Goal: Information Seeking & Learning: Learn about a topic

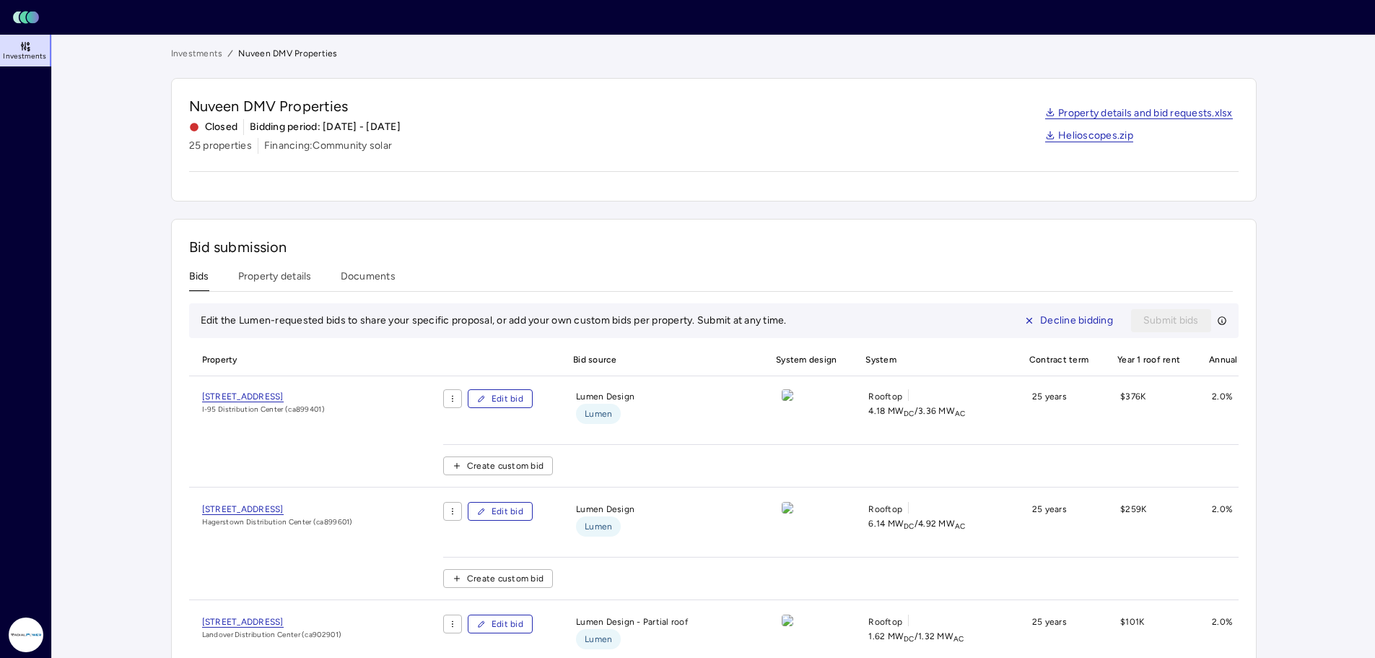
click at [199, 54] on link "Investments" at bounding box center [197, 53] width 52 height 14
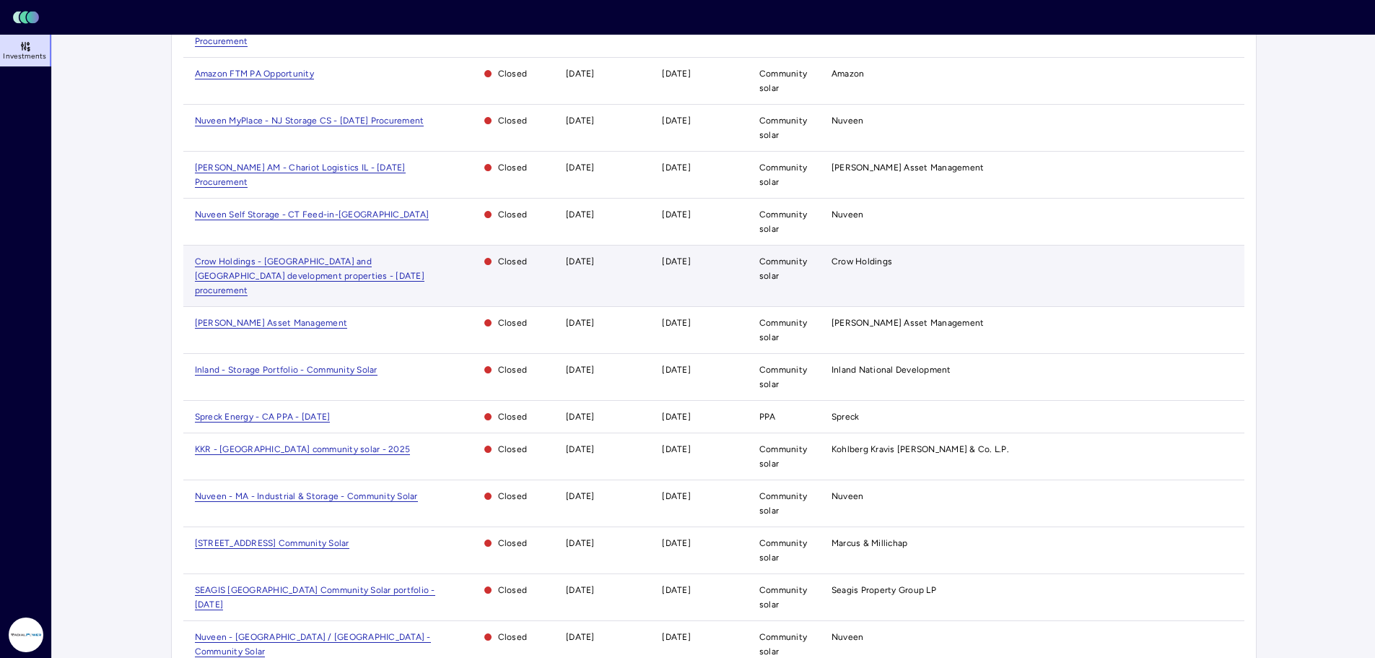
scroll to position [144, 0]
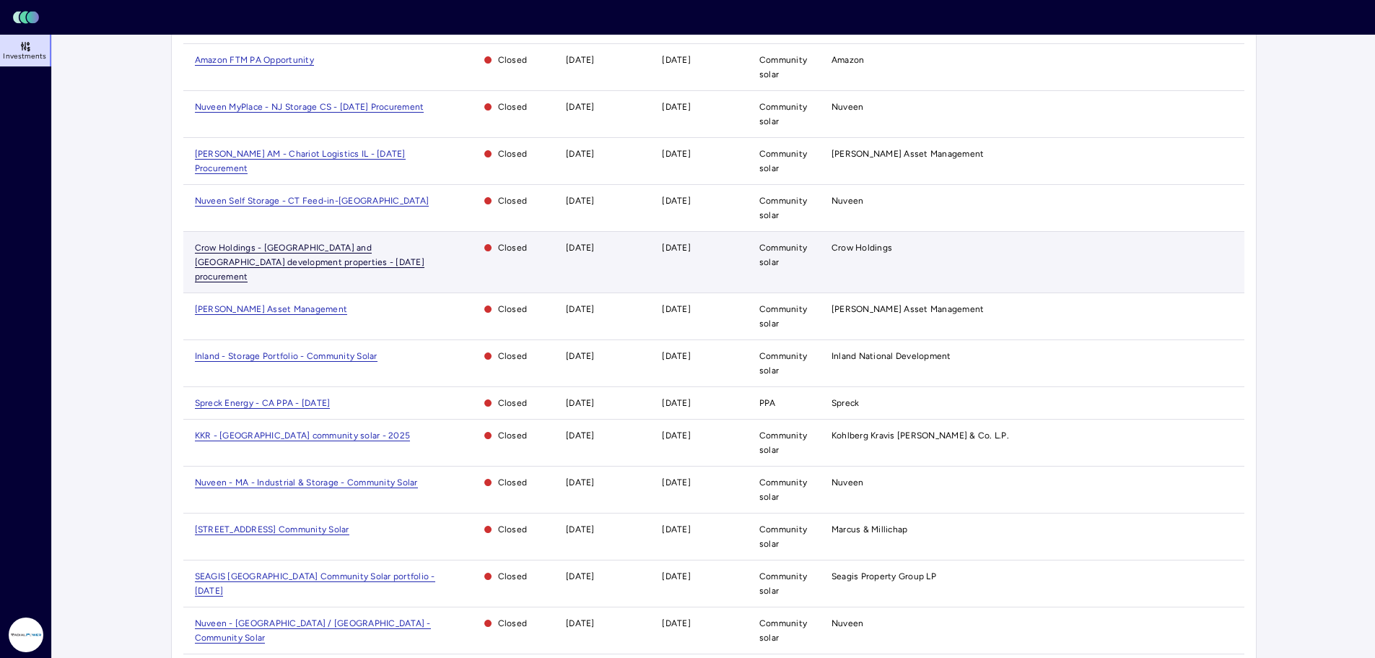
click at [388, 243] on span "Crow Holdings - [GEOGRAPHIC_DATA] and [GEOGRAPHIC_DATA] development properties …" at bounding box center [310, 263] width 230 height 40
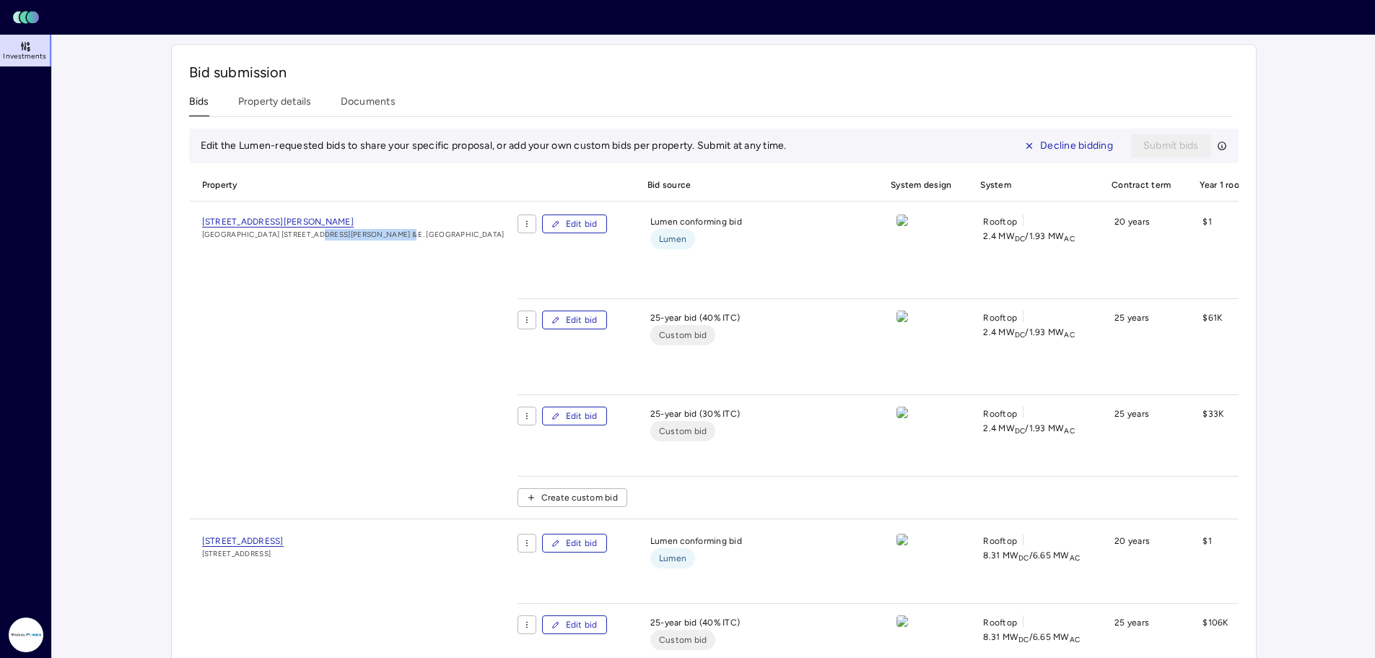
drag, startPoint x: 298, startPoint y: 233, endPoint x: 373, endPoint y: 269, distance: 83.3
click at [373, 269] on div "[STREET_ADDRESS][PERSON_NAME][PERSON_NAME] & E. [GEOGRAPHIC_DATA]" at bounding box center [353, 366] width 328 height 304
drag, startPoint x: 904, startPoint y: 219, endPoint x: 1168, endPoint y: 237, distance: 264.0
click at [566, 224] on span "Edit bid" at bounding box center [582, 224] width 32 height 14
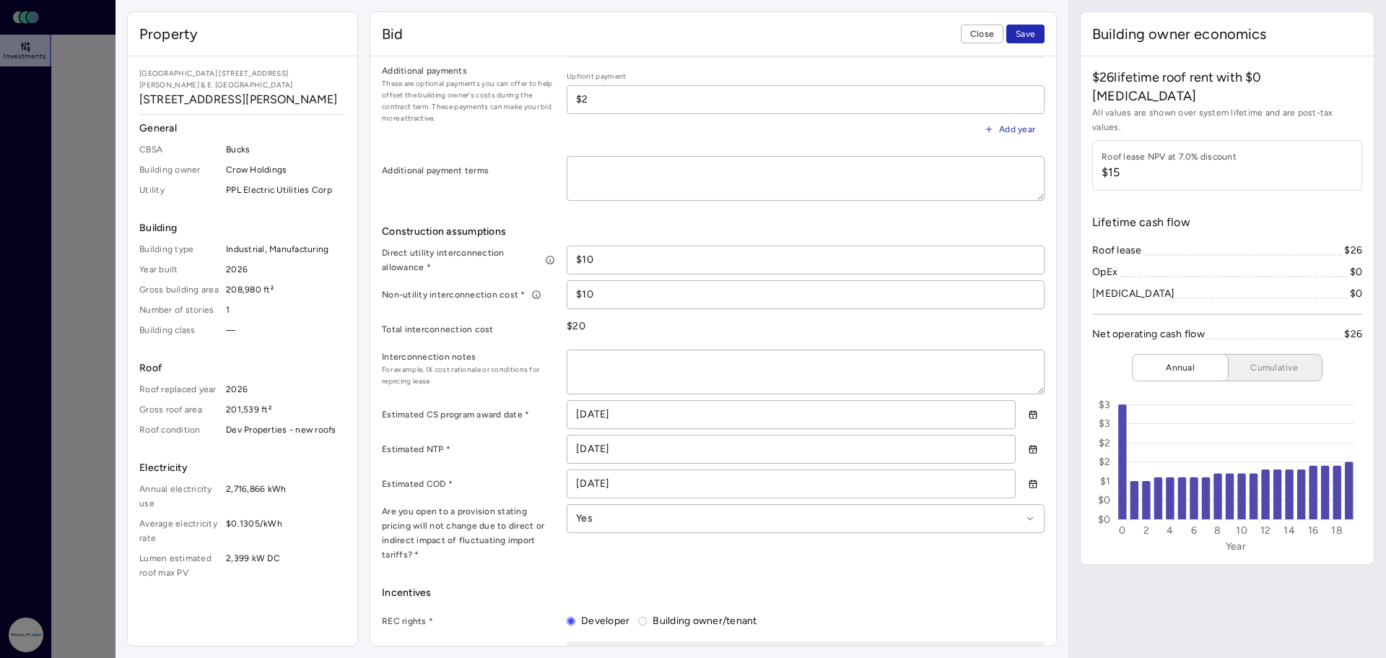
scroll to position [626, 0]
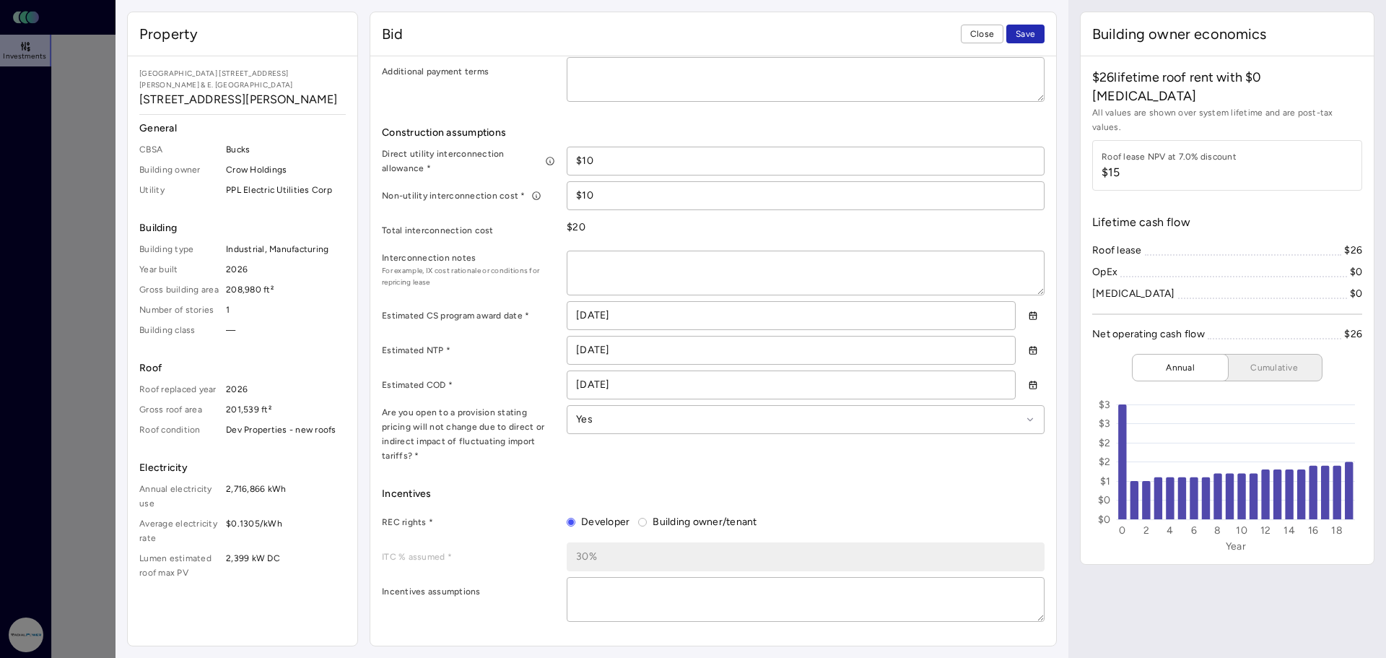
click at [92, 303] on div at bounding box center [693, 329] width 1386 height 658
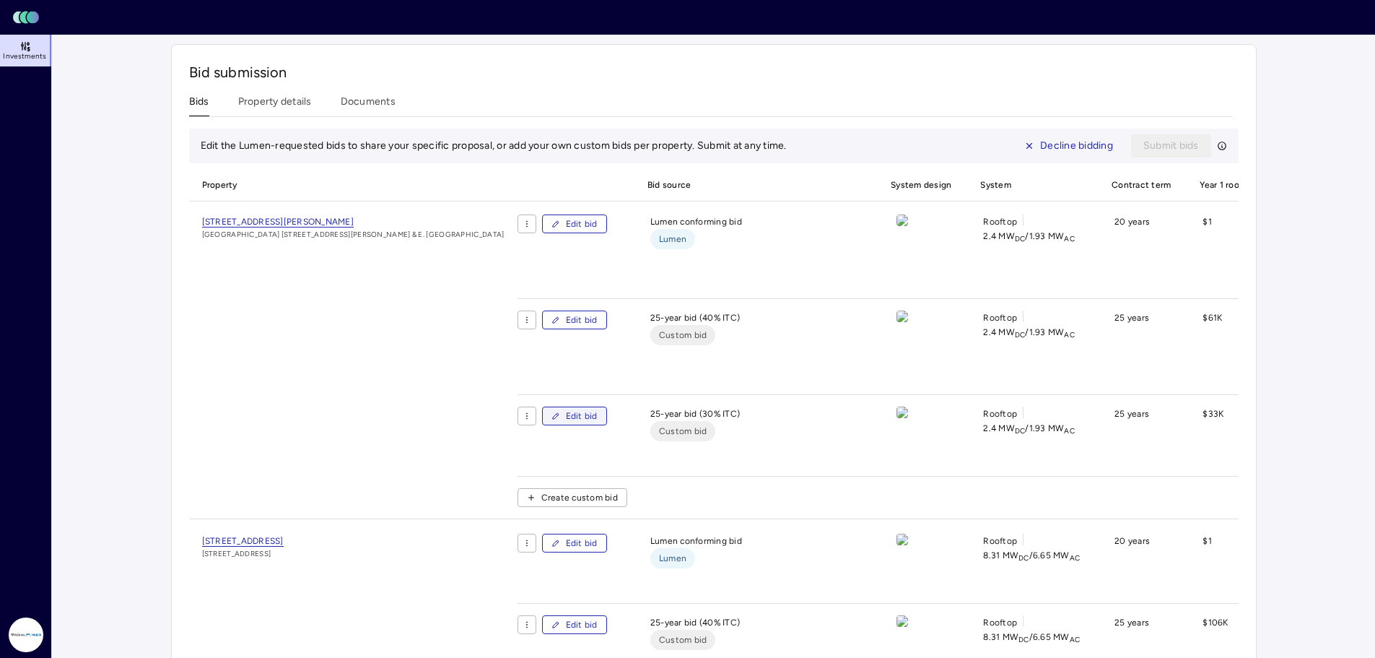
click at [551, 411] on icon "button" at bounding box center [555, 415] width 9 height 9
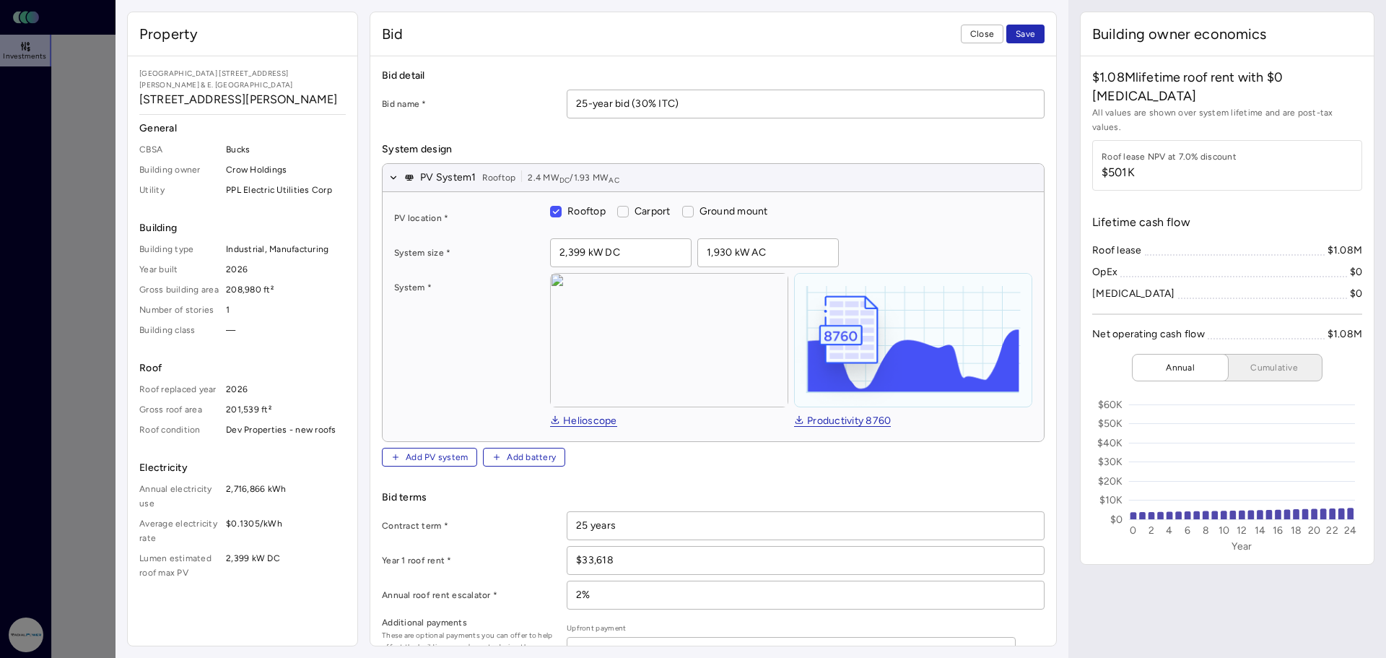
type textarea "x"
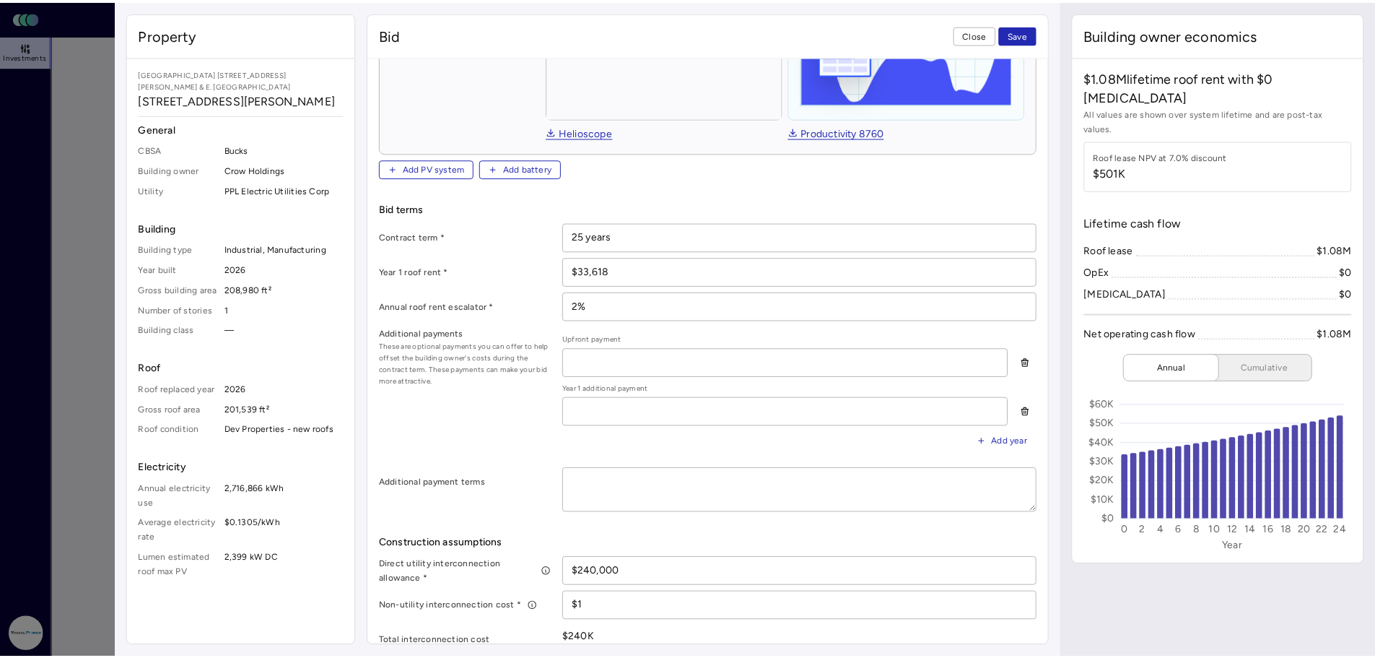
scroll to position [89, 0]
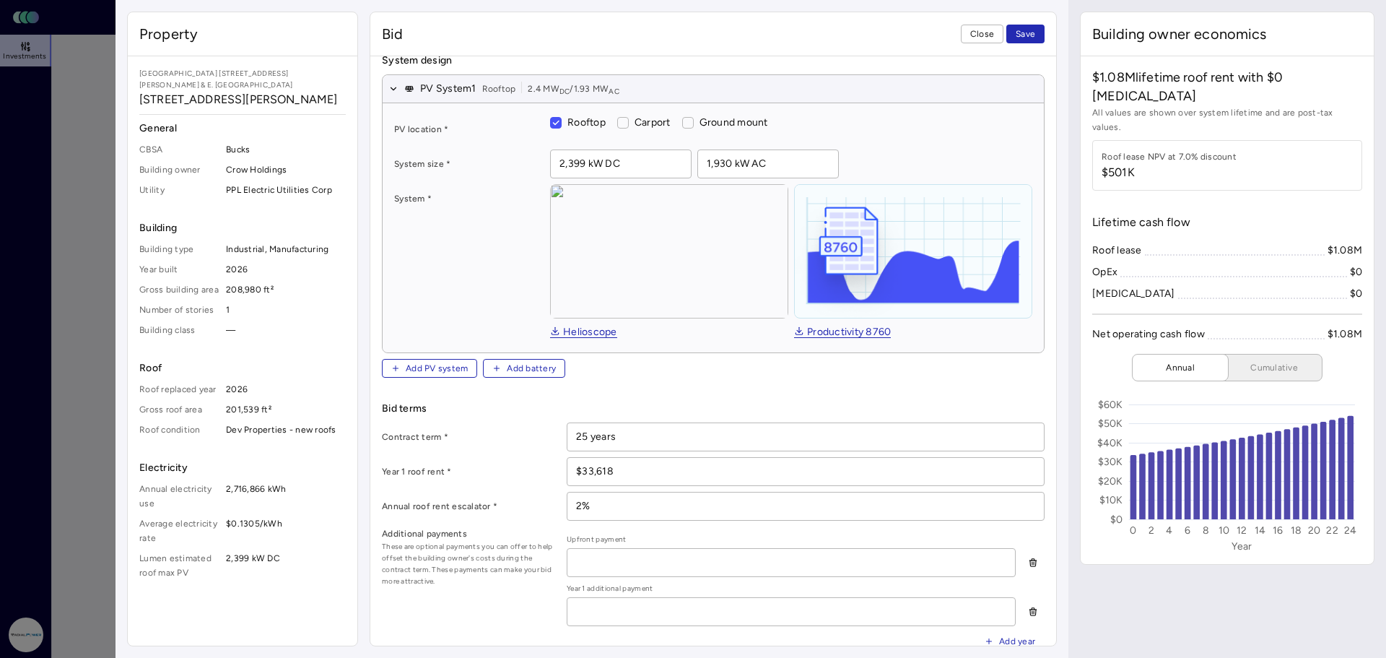
click at [86, 222] on div at bounding box center [693, 329] width 1386 height 658
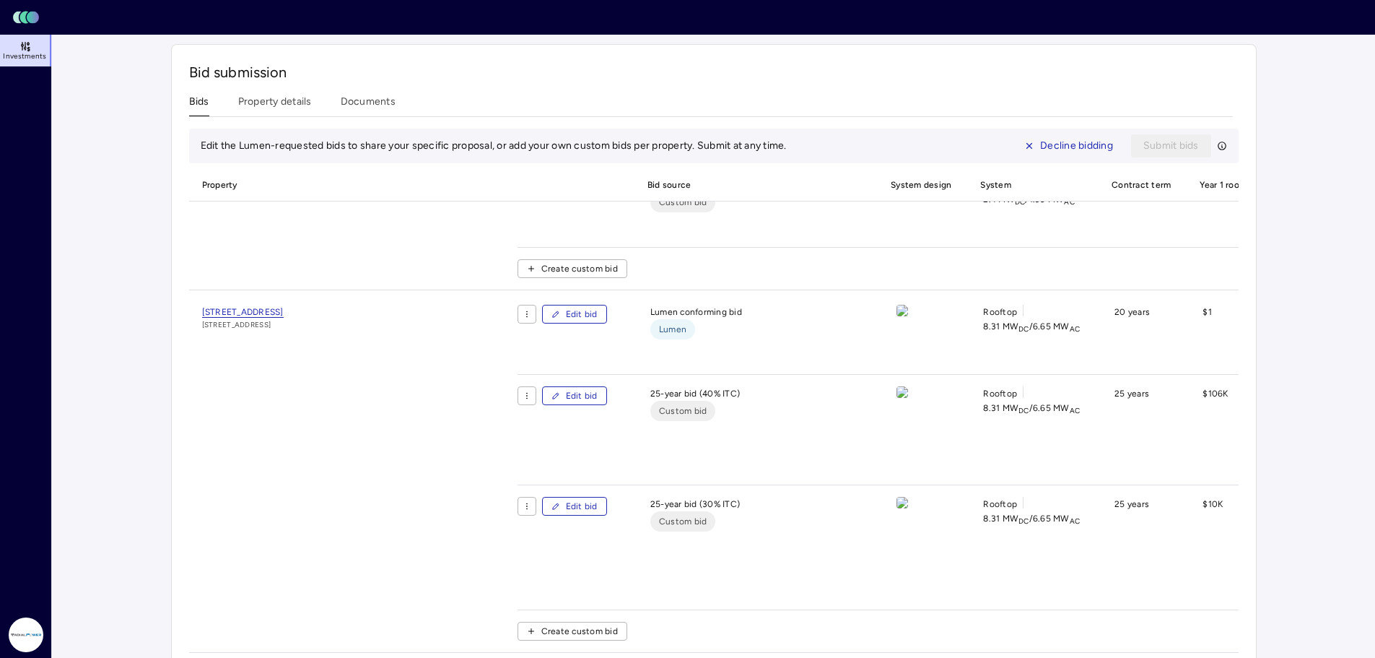
scroll to position [193, 0]
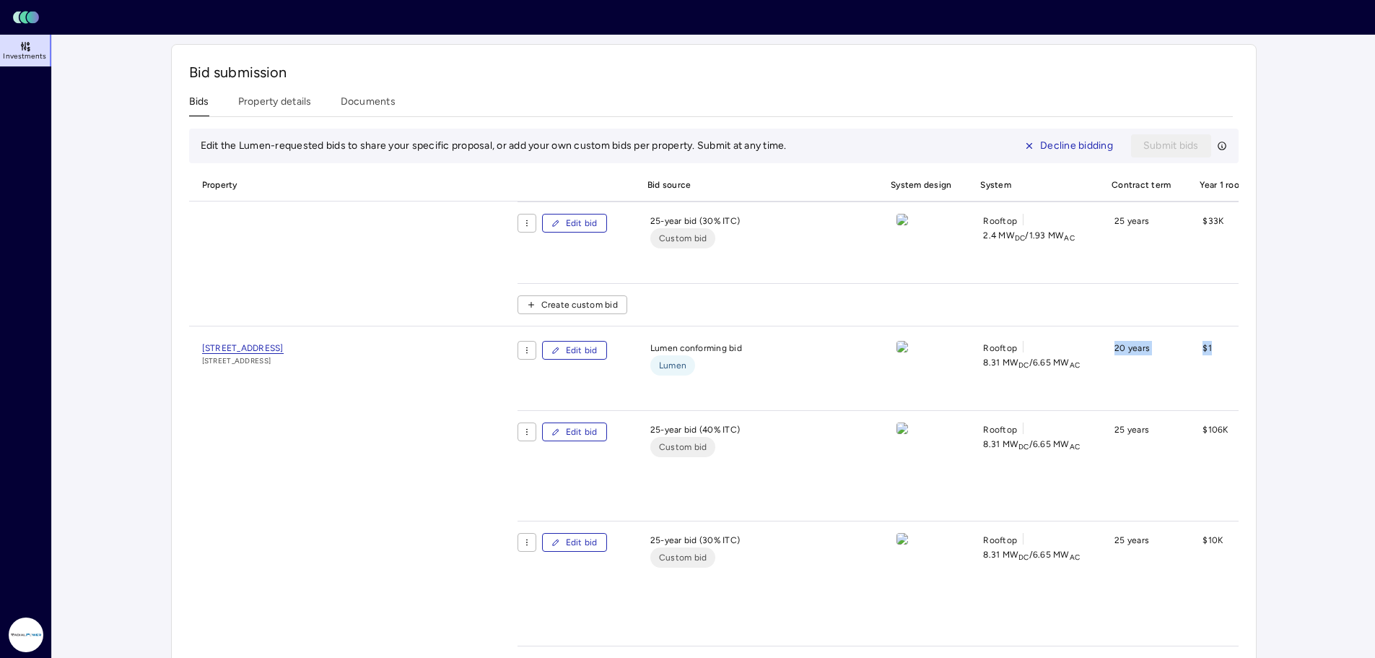
drag, startPoint x: 1113, startPoint y: 318, endPoint x: 993, endPoint y: 319, distance: 119.8
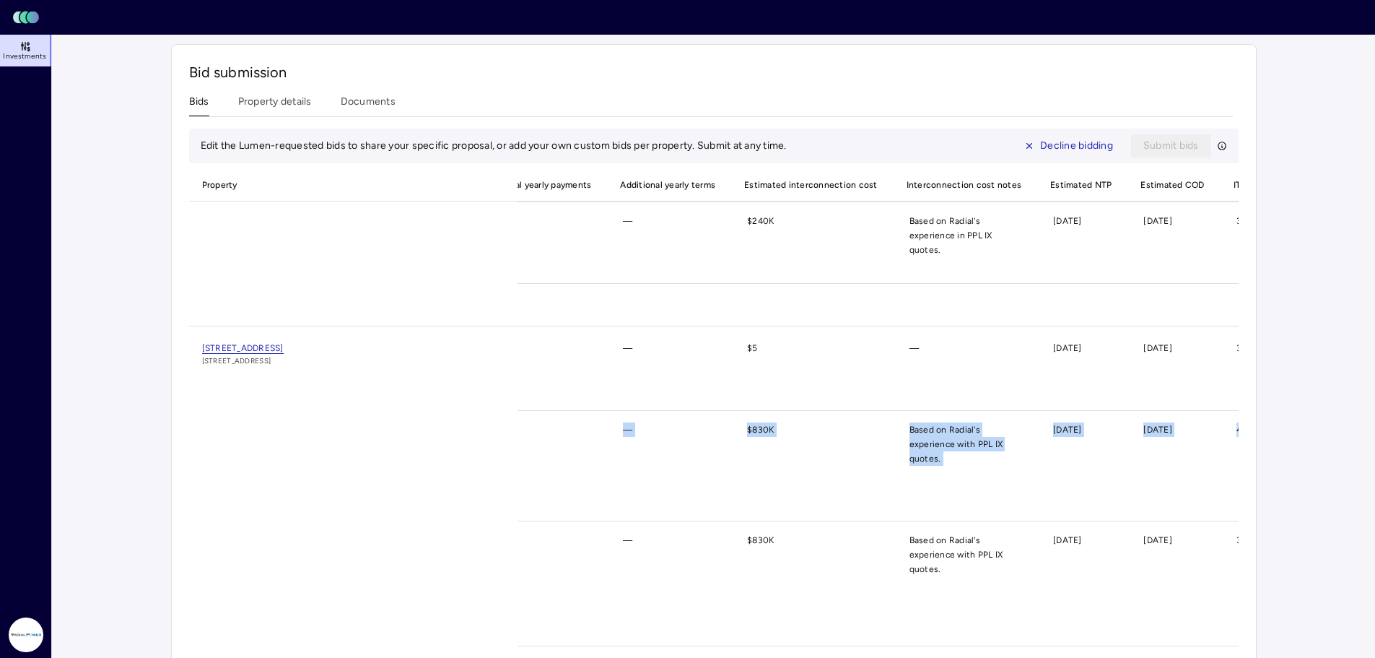
scroll to position [193, 1264]
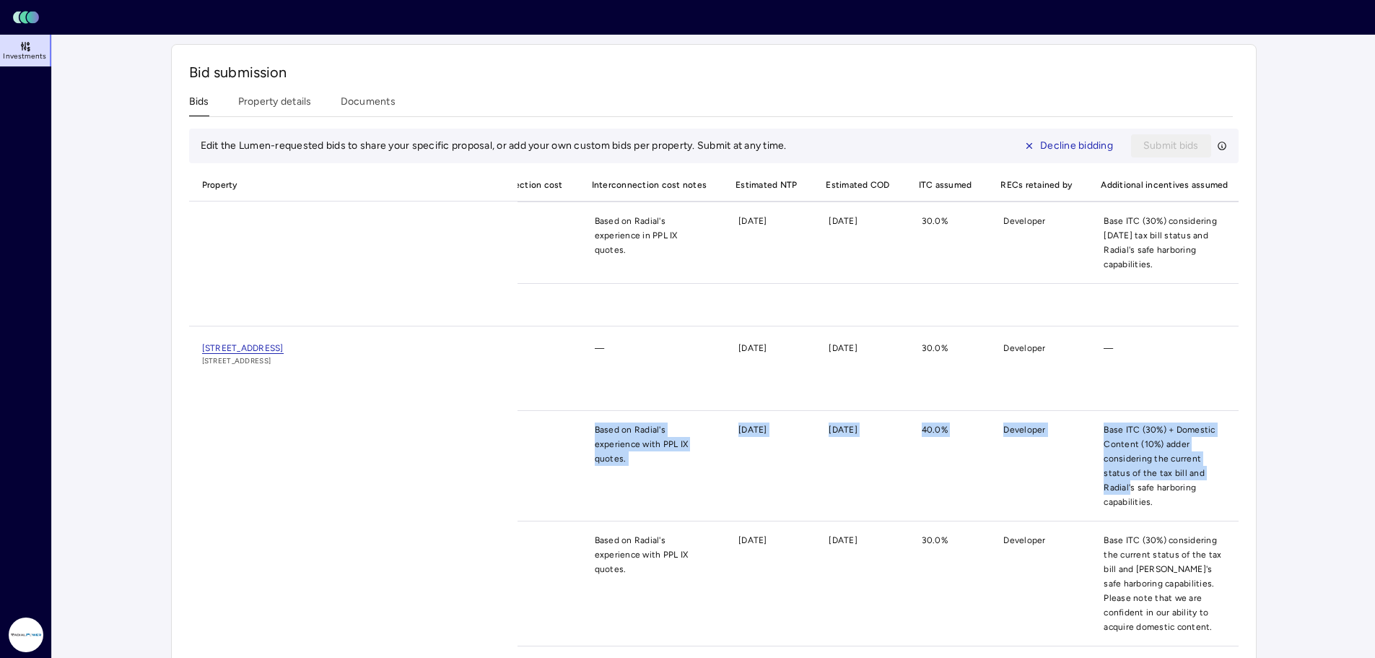
drag, startPoint x: 1011, startPoint y: 404, endPoint x: 1008, endPoint y: 457, distance: 52.8
click at [1008, 457] on div "Edit bid 25-year bid (40% ITC) Custom bid Rooftop 8.31 MW DC / 6.65 MW AC 25 ye…" at bounding box center [434, 471] width 2360 height 99
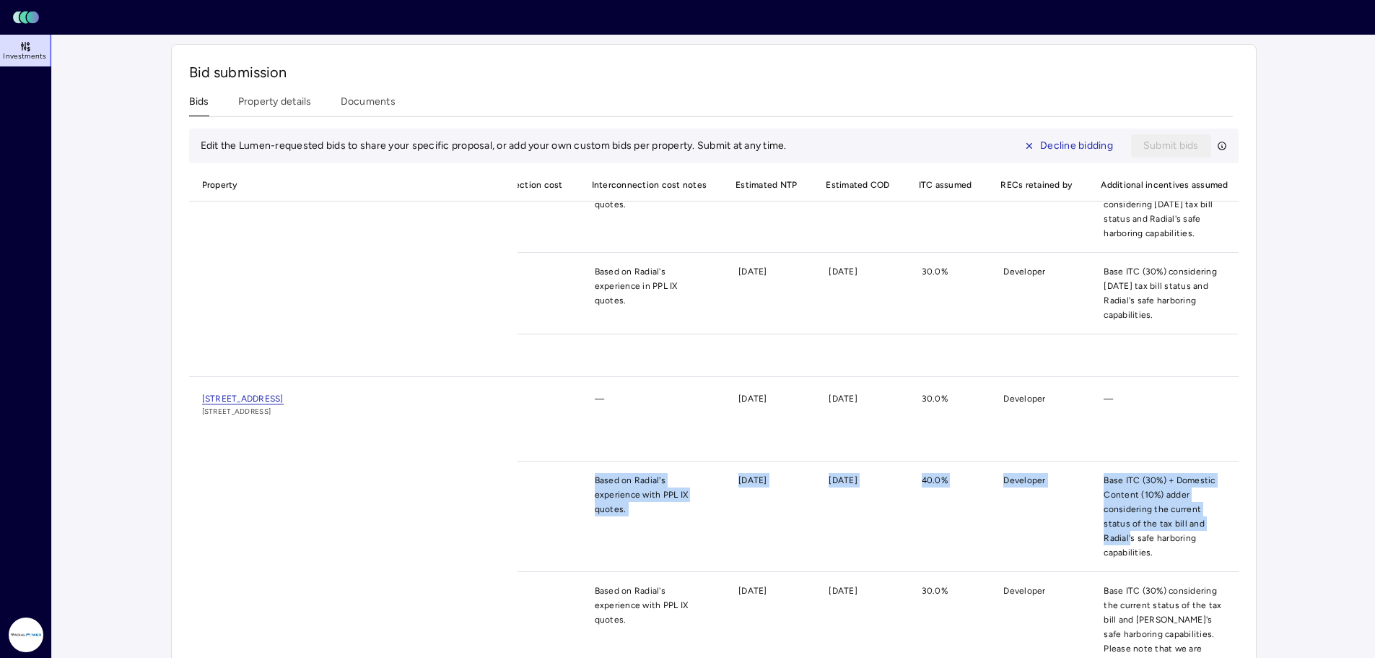
scroll to position [144, 1264]
click at [860, 471] on div "Edit bid 25-year bid (40% ITC) Custom bid Rooftop 8.31 MW DC / 6.65 MW AC 25 ye…" at bounding box center [434, 520] width 2360 height 99
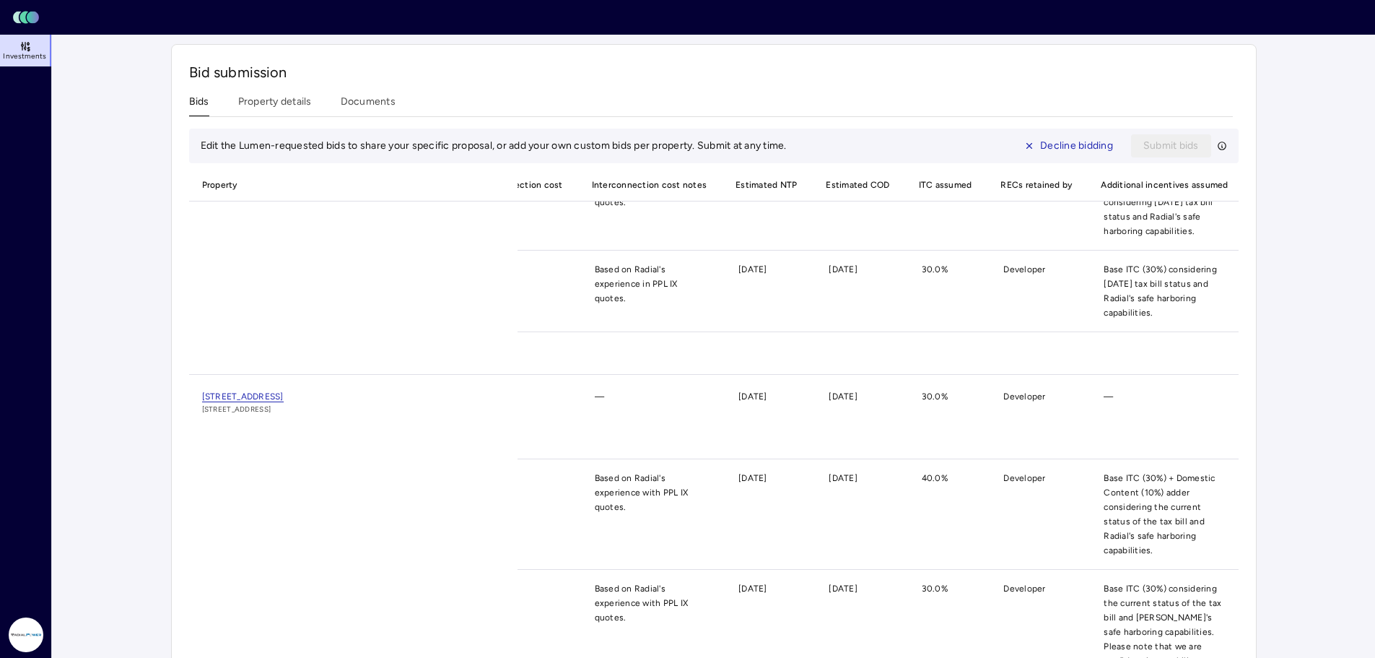
drag, startPoint x: 1063, startPoint y: 484, endPoint x: 493, endPoint y: 441, distance: 571.8
click at [317, 479] on div "[STREET_ADDRESS] [STREET_ADDRESS] Edit bid Lumen conforming bid Lumen Rooftop 8…" at bounding box center [269, 557] width 2689 height 359
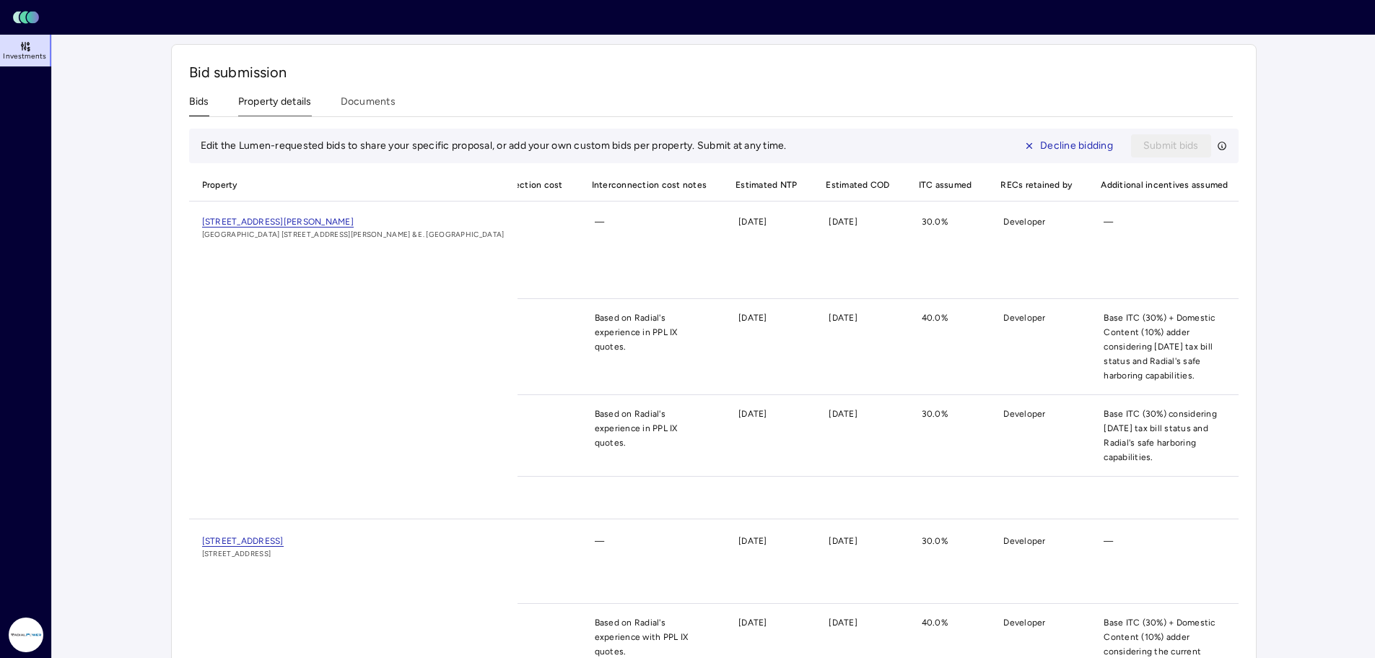
scroll to position [547, 0]
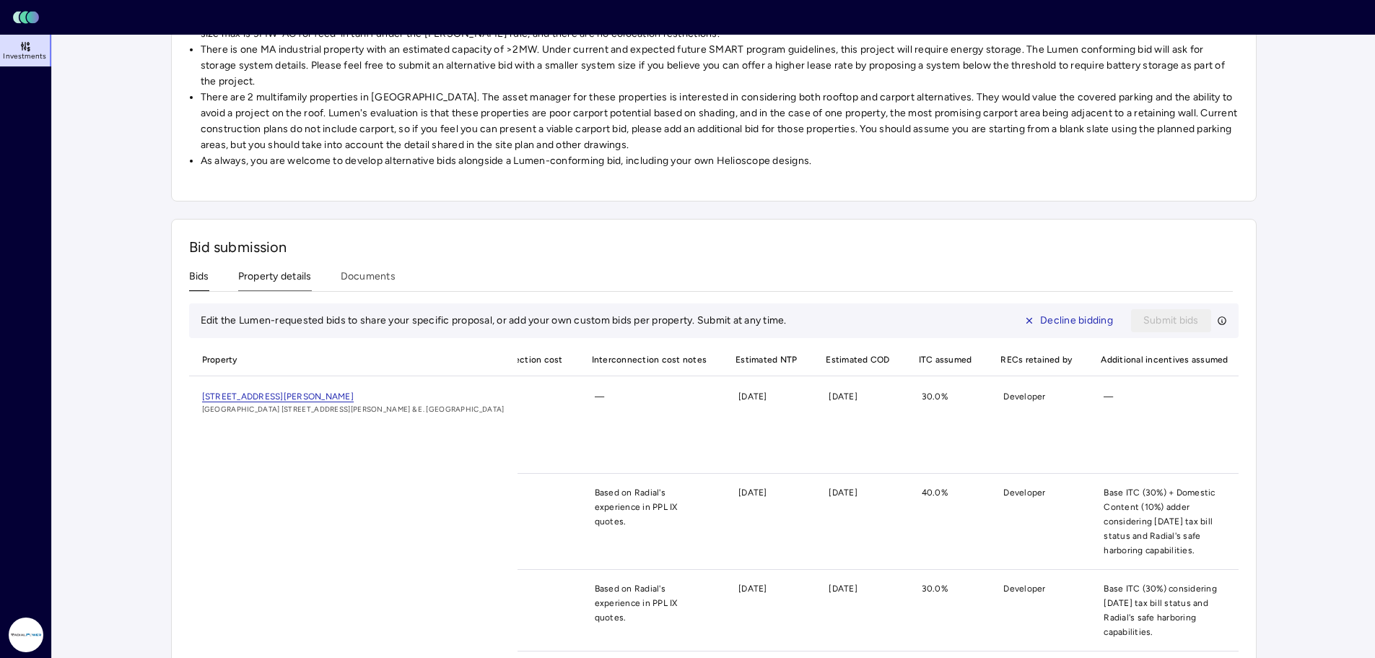
click at [263, 110] on div "Investments Crow Holdings - [GEOGRAPHIC_DATA] and MA development properties - […" at bounding box center [714, 199] width 1086 height 1400
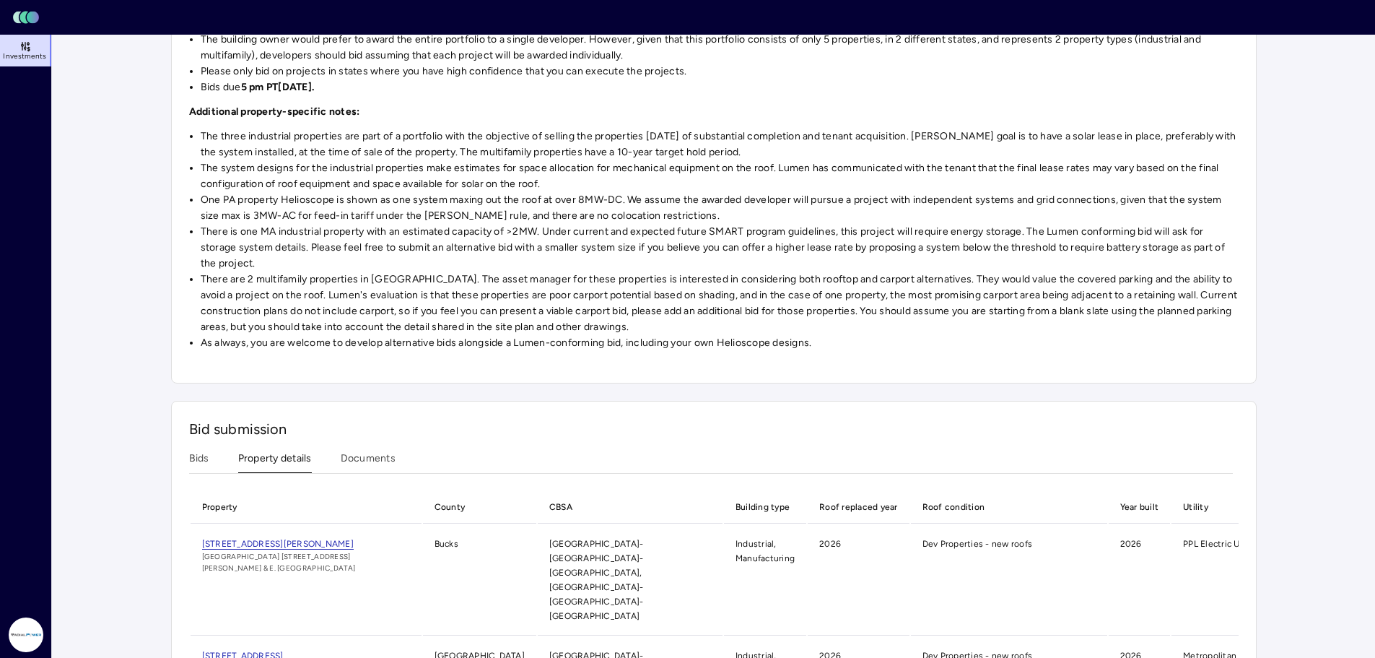
scroll to position [354, 0]
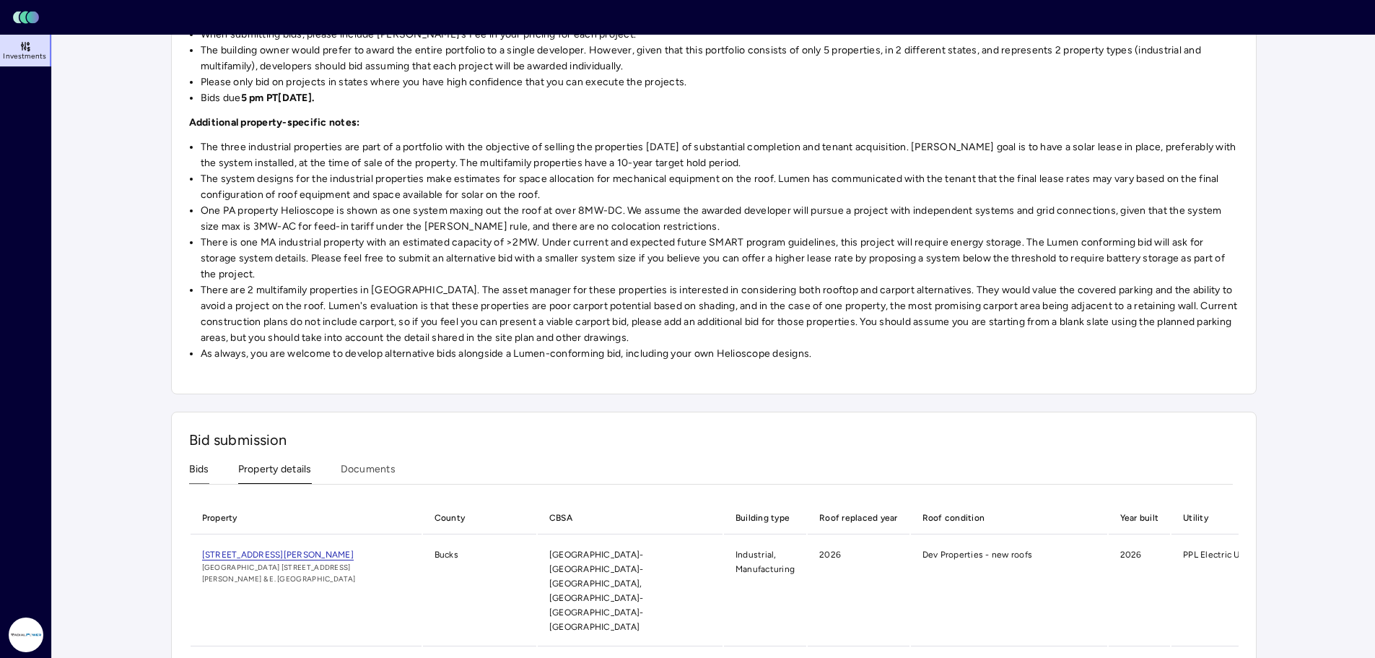
click at [190, 464] on button "Bids" at bounding box center [199, 472] width 20 height 22
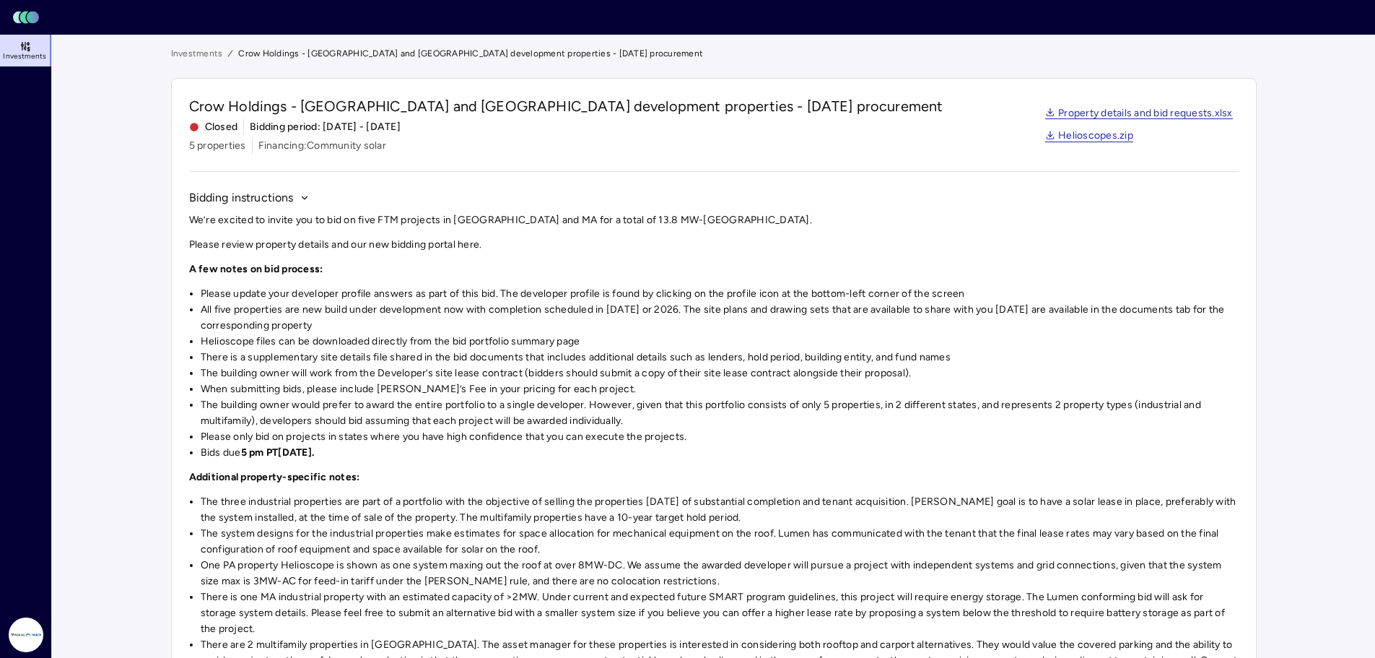
click at [201, 56] on link "Investments" at bounding box center [197, 53] width 52 height 14
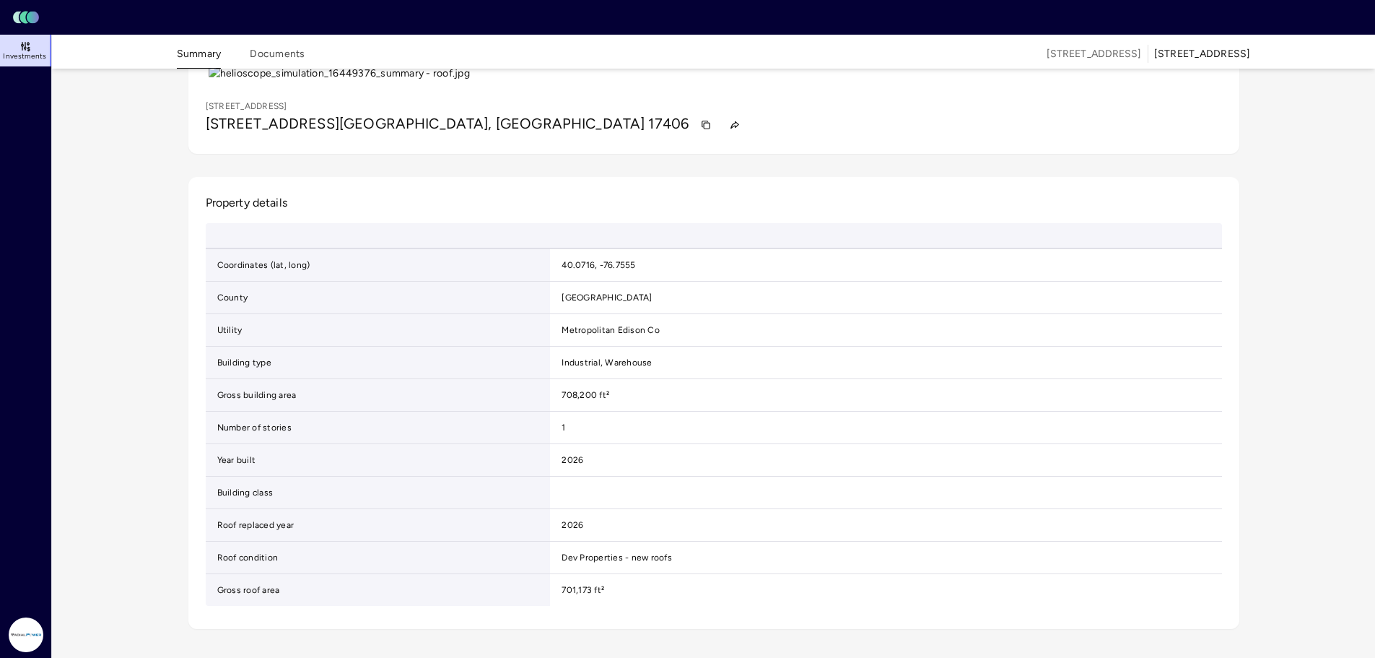
scroll to position [440, 0]
